Goal: Information Seeking & Learning: Learn about a topic

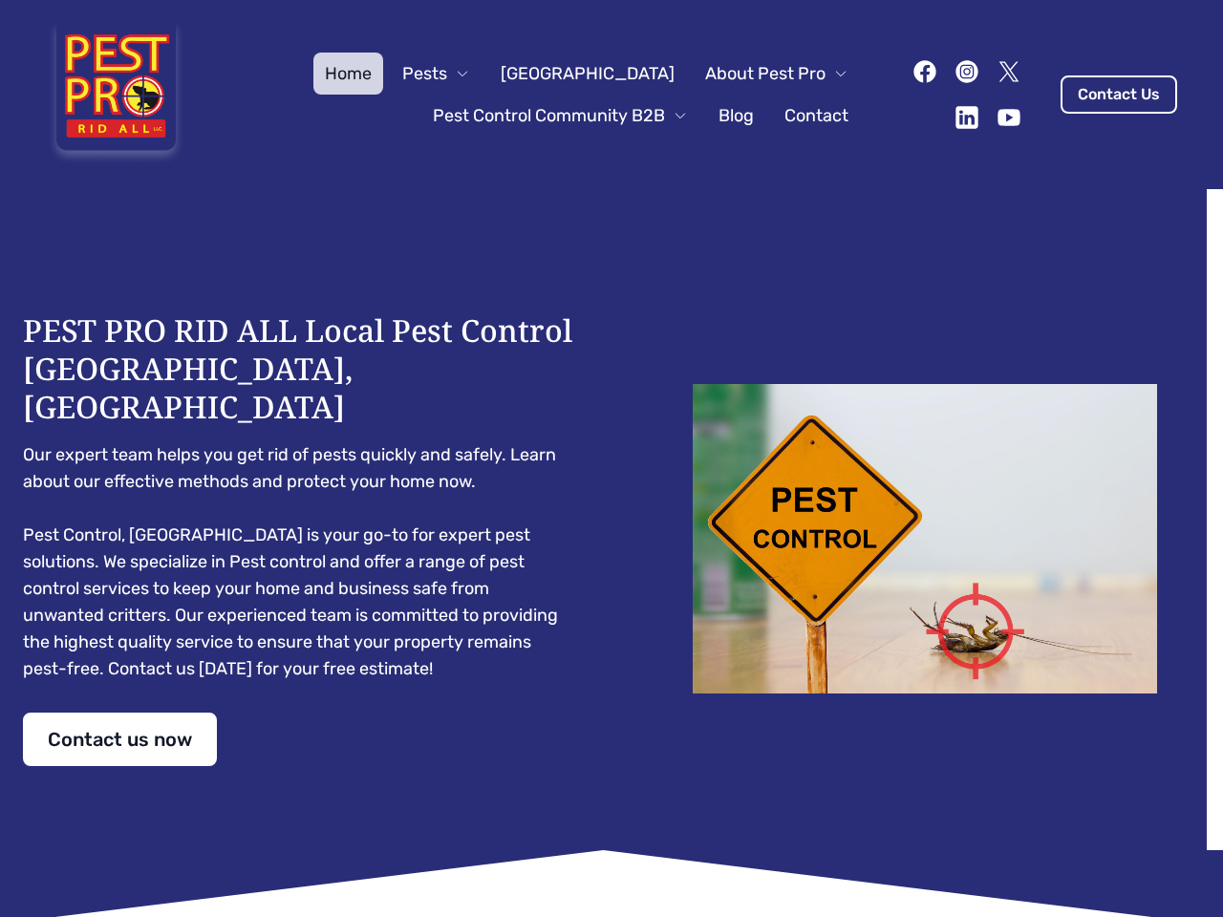
click at [612, 459] on div "PEST PRO RID ALL Local Pest Control [GEOGRAPHIC_DATA], [GEOGRAPHIC_DATA] Our ex…" at bounding box center [611, 538] width 1177 height 455
click at [447, 74] on span "Pests" at bounding box center [424, 73] width 45 height 27
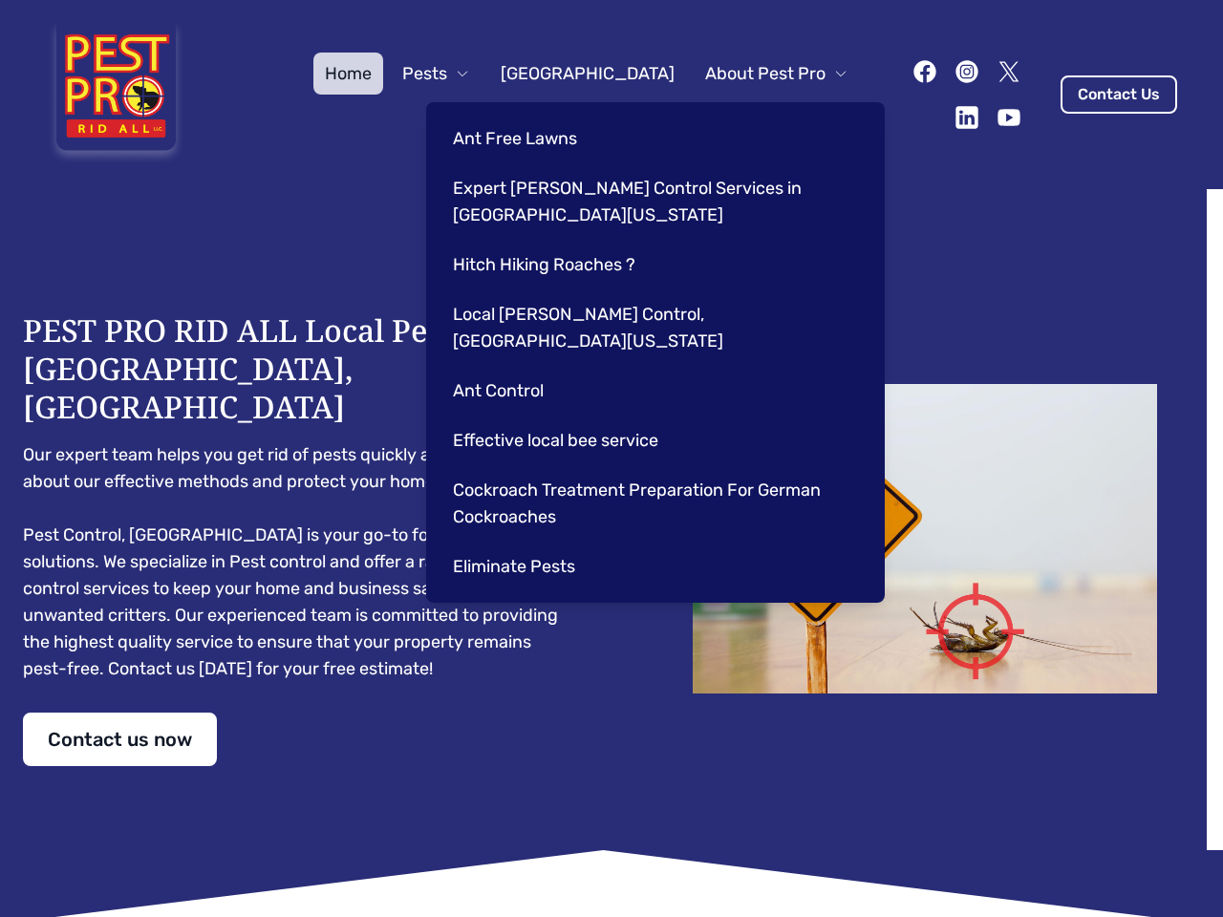
click at [757, 74] on span "About Pest Pro" at bounding box center [765, 73] width 120 height 27
click at [541, 116] on div "Ant Free Lawns Expert [PERSON_NAME] Control Services in [GEOGRAPHIC_DATA] [US_S…" at bounding box center [655, 352] width 459 height 501
